Goal: Find specific page/section: Find specific page/section

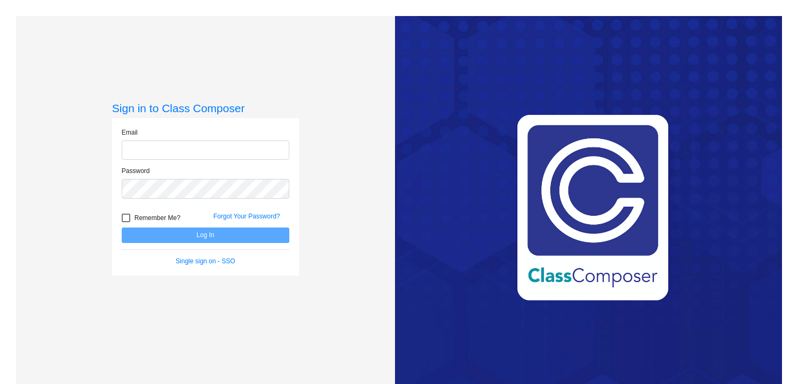
type input "[EMAIL_ADDRESS][DOMAIN_NAME]"
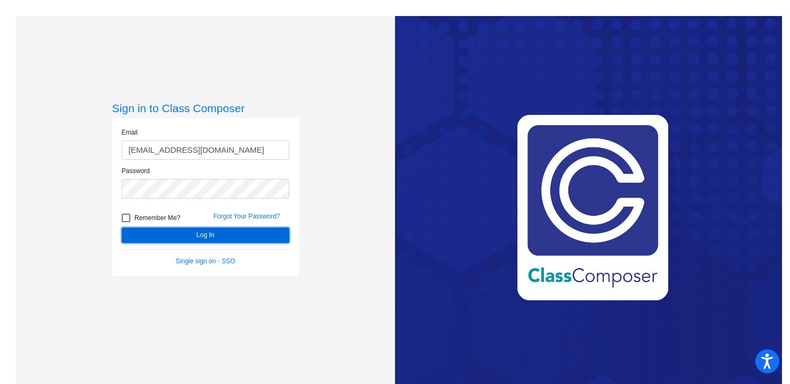
click at [222, 237] on button "Log In" at bounding box center [206, 234] width 168 height 15
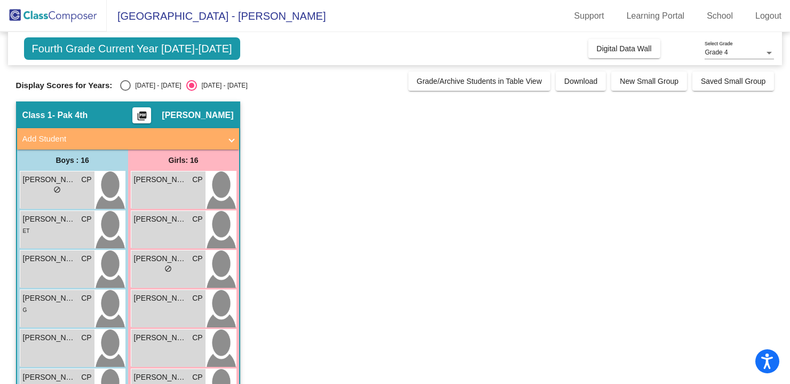
click at [124, 89] on div "Select an option" at bounding box center [125, 85] width 11 height 11
click at [125, 91] on input "[DATE] - [DATE]" at bounding box center [125, 91] width 1 height 1
radio input "true"
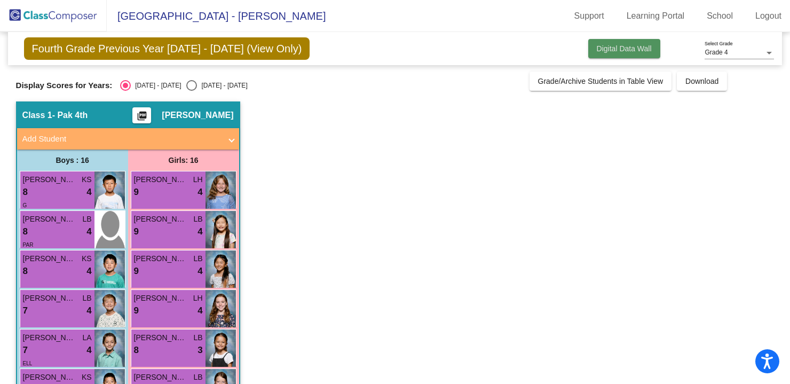
click at [607, 46] on span "Digital Data Wall" at bounding box center [624, 48] width 55 height 9
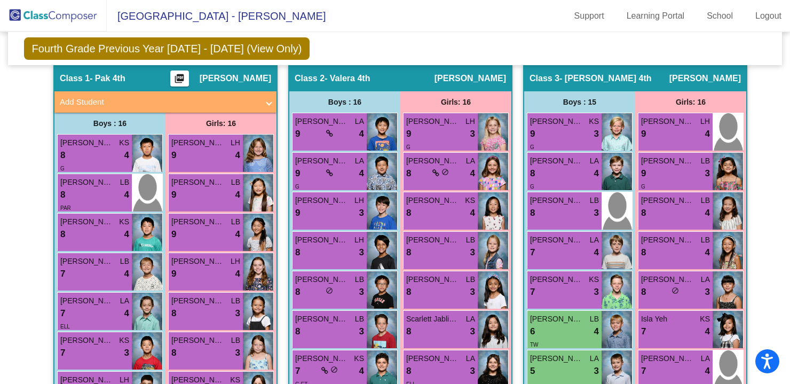
scroll to position [192, 0]
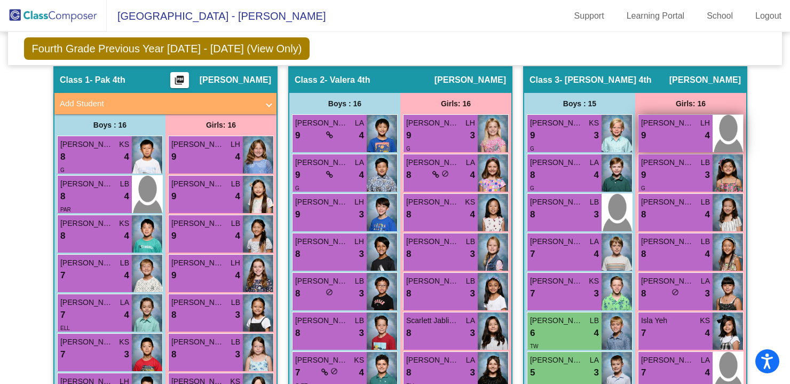
click at [670, 121] on span "[PERSON_NAME]" at bounding box center [667, 122] width 53 height 11
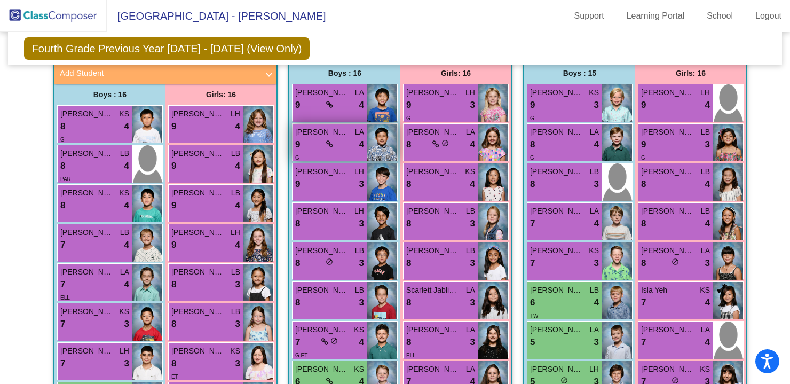
scroll to position [222, 0]
